Goal: Information Seeking & Learning: Learn about a topic

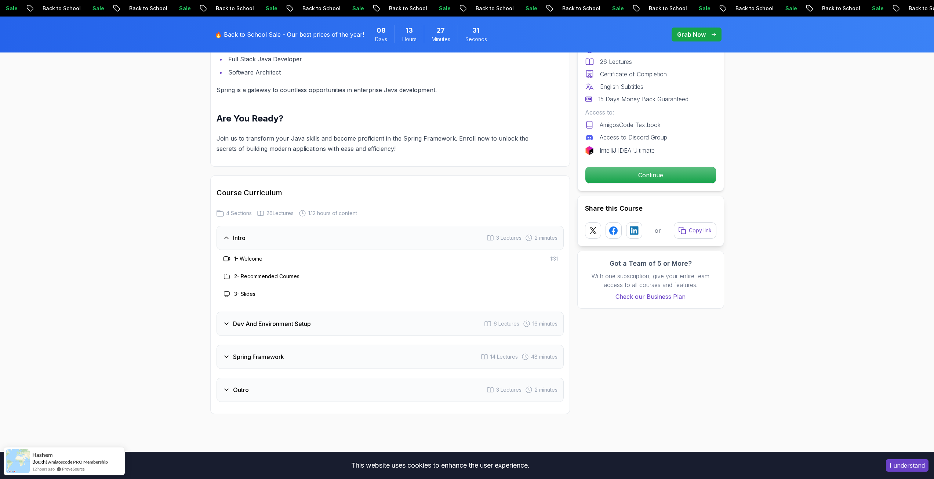
scroll to position [844, 0]
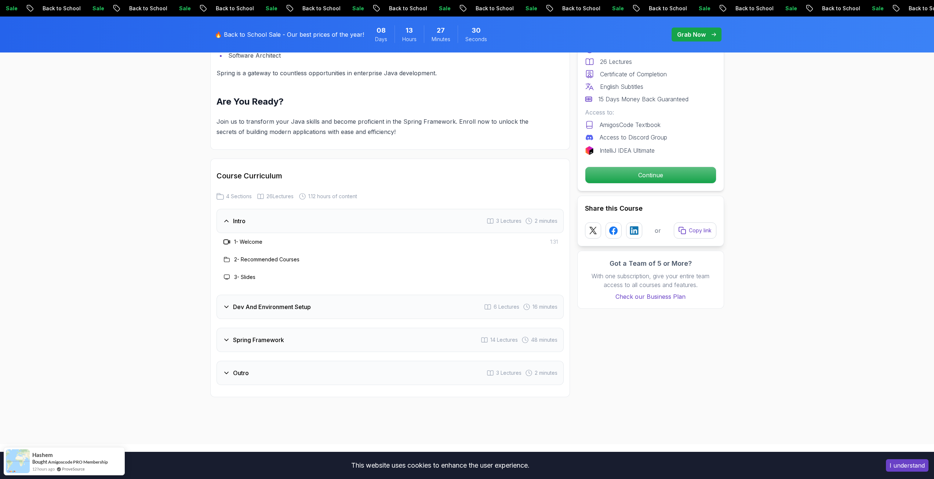
click at [258, 301] on div "Dev And Environment Setup 6 Lectures 16 minutes" at bounding box center [390, 307] width 347 height 24
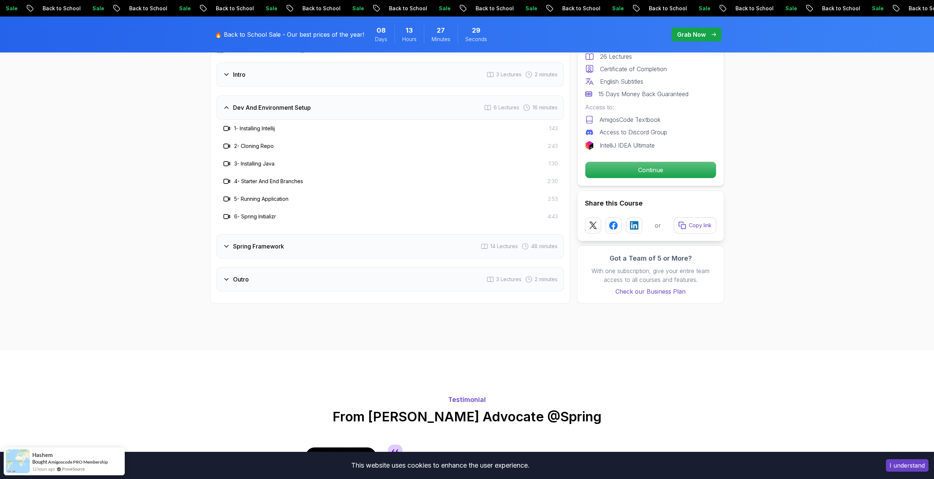
scroll to position [991, 0]
click at [255, 243] on div "Spring Framework 14 Lectures 48 minutes" at bounding box center [390, 246] width 347 height 24
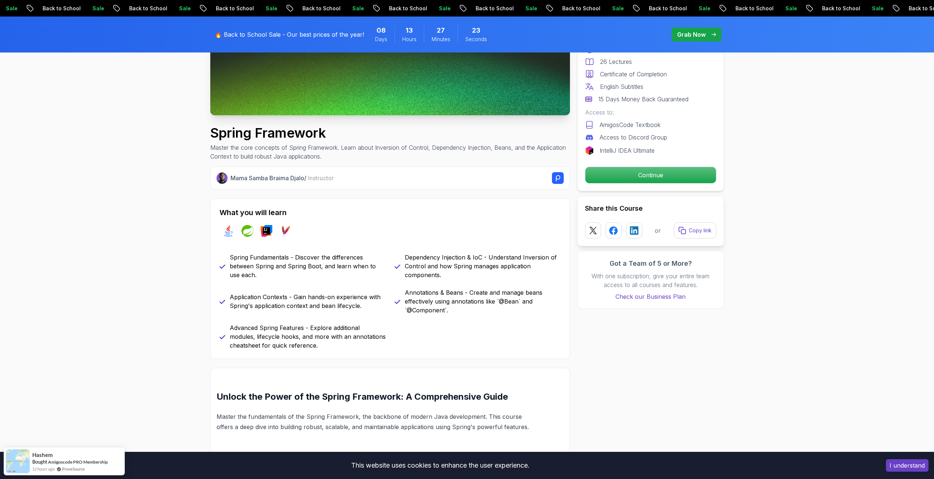
scroll to position [0, 0]
